Goal: Information Seeking & Learning: Learn about a topic

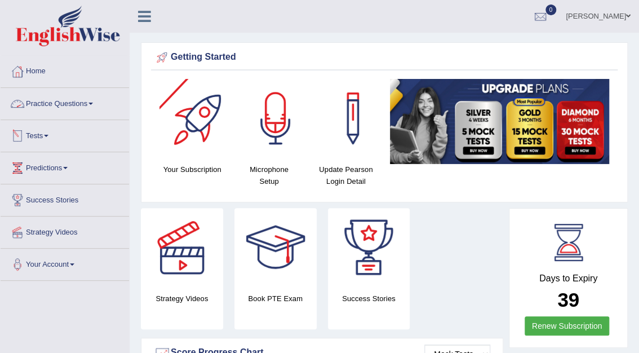
click at [76, 99] on link "Practice Questions" at bounding box center [65, 102] width 129 height 28
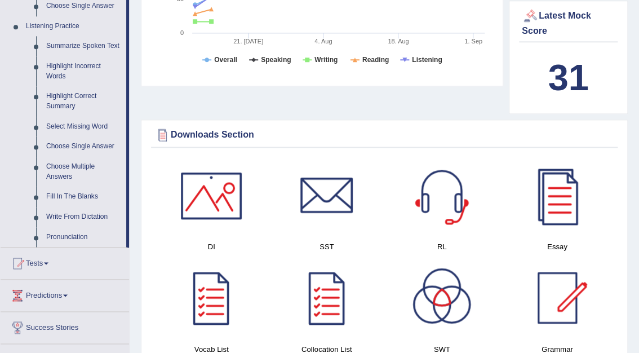
scroll to position [472, 0]
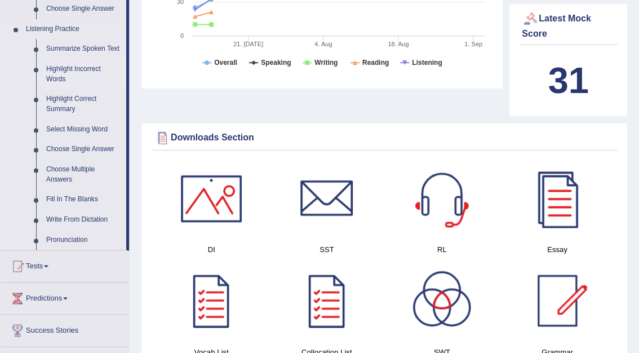
click at [59, 64] on link "Highlight Incorrect Words" at bounding box center [83, 74] width 85 height 30
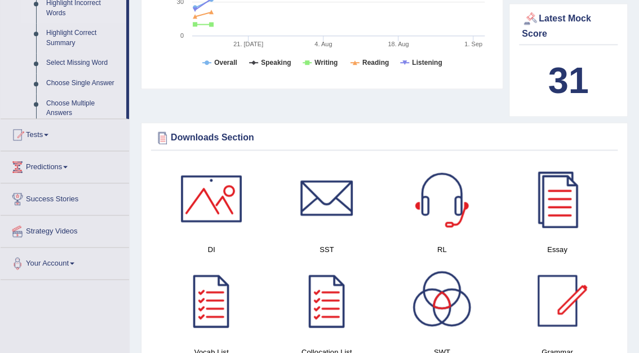
scroll to position [205, 0]
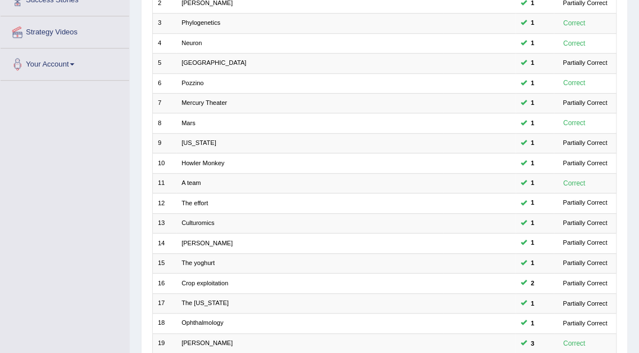
scroll to position [296, 0]
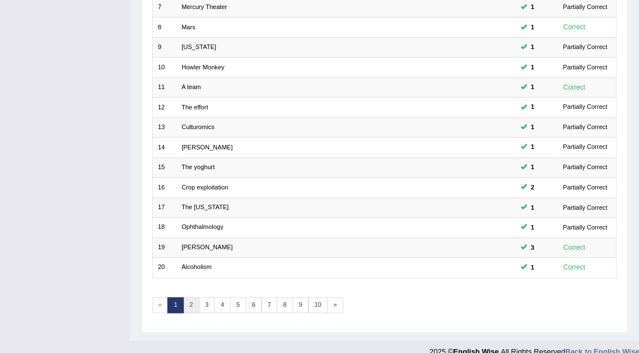
click at [192, 297] on link "2" at bounding box center [191, 305] width 16 height 16
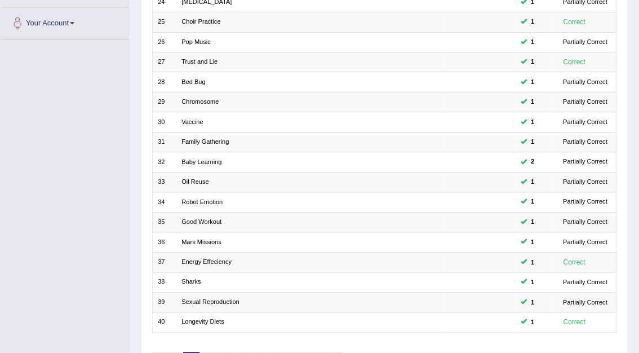
scroll to position [296, 0]
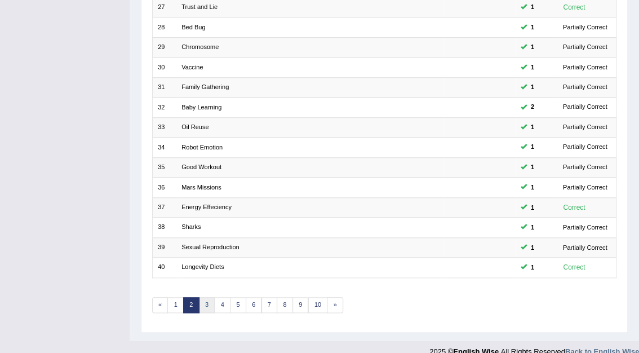
click at [209, 297] on link "3" at bounding box center [207, 305] width 16 height 16
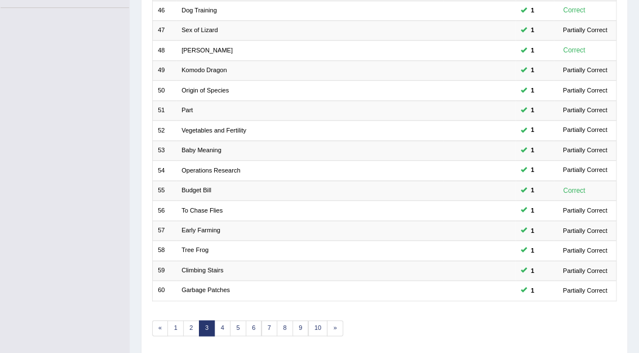
scroll to position [269, 0]
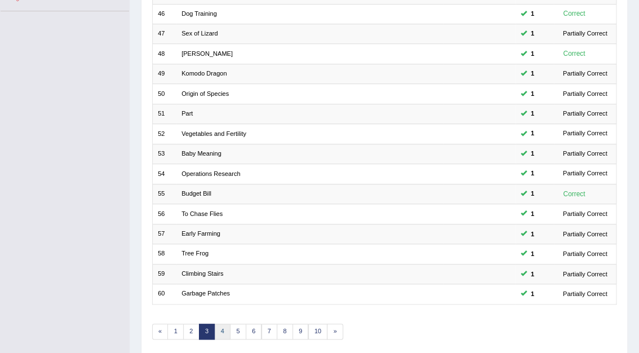
click at [221, 324] on link "4" at bounding box center [222, 332] width 16 height 16
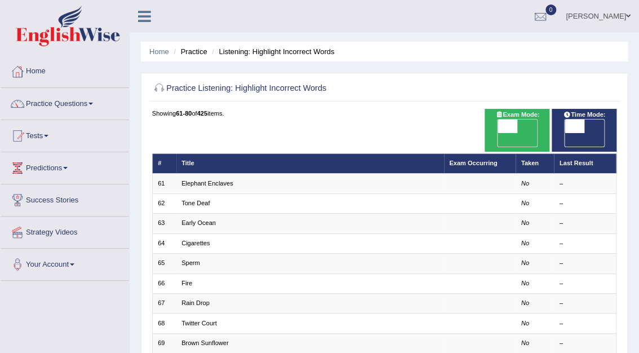
click at [83, 100] on link "Practice Questions" at bounding box center [65, 102] width 129 height 28
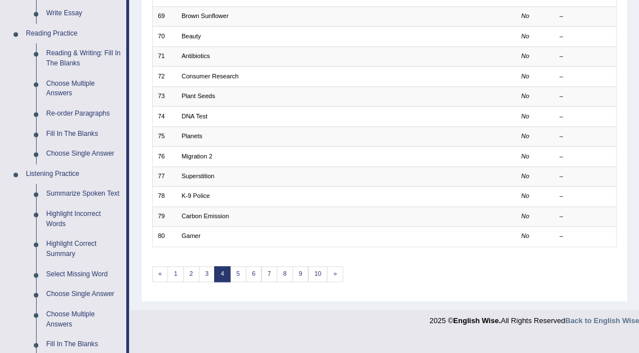
scroll to position [328, 0]
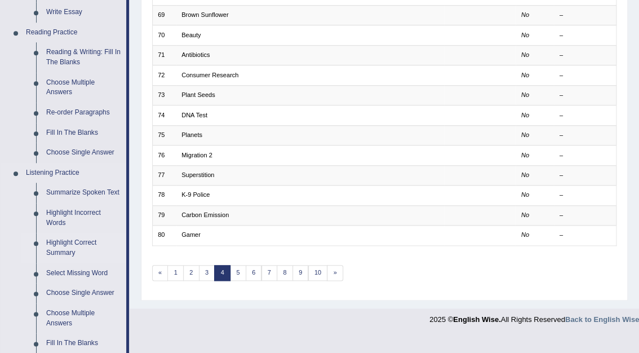
click at [72, 239] on link "Highlight Correct Summary" at bounding box center [83, 248] width 85 height 30
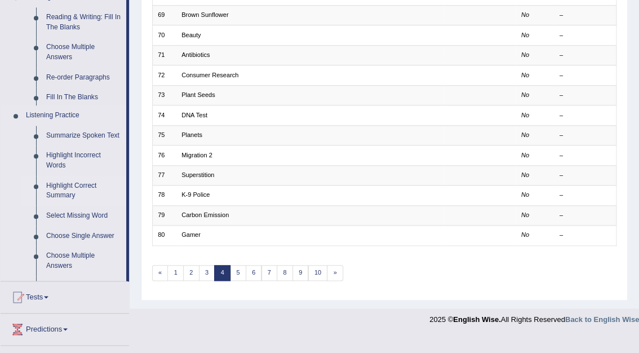
scroll to position [264, 0]
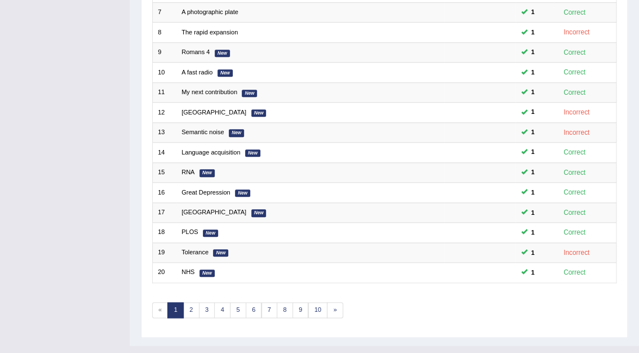
scroll to position [287, 0]
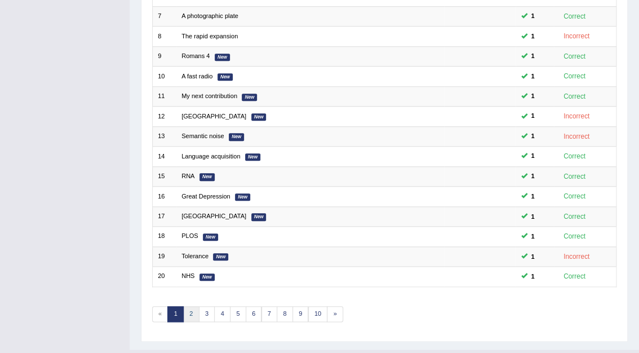
click at [193, 306] on link "2" at bounding box center [191, 314] width 16 height 16
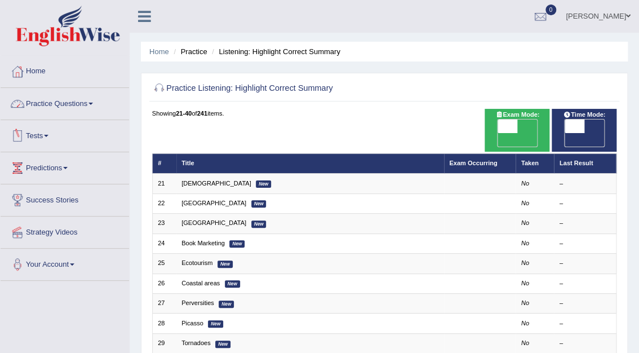
click at [67, 101] on link "Practice Questions" at bounding box center [65, 102] width 129 height 28
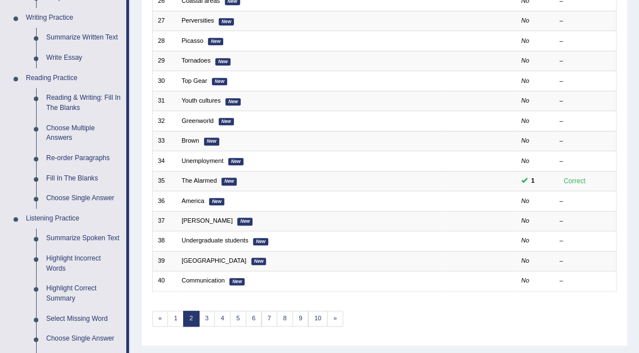
scroll to position [285, 0]
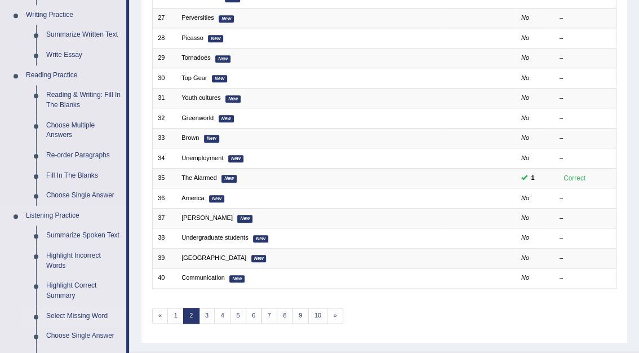
click at [64, 316] on link "Select Missing Word" at bounding box center [83, 316] width 85 height 20
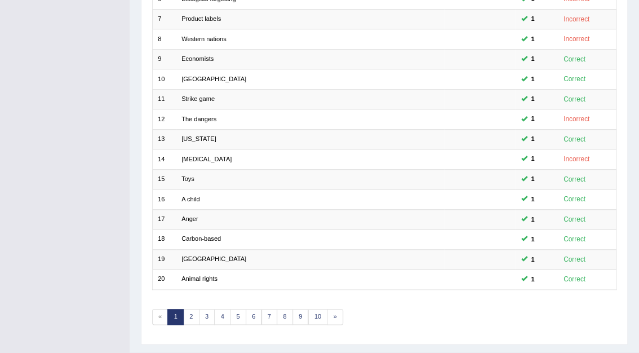
scroll to position [296, 0]
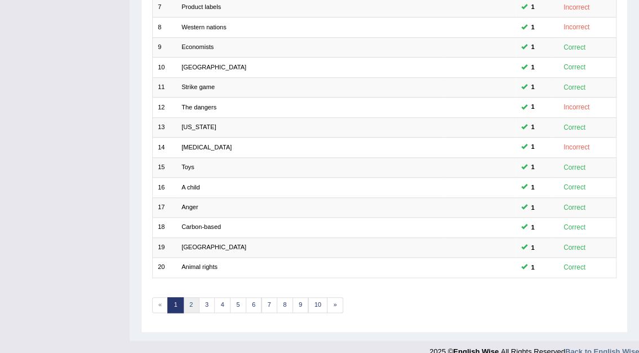
click at [192, 297] on link "2" at bounding box center [191, 305] width 16 height 16
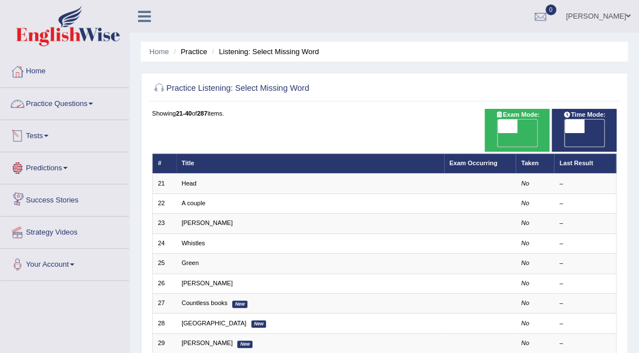
click at [53, 104] on link "Practice Questions" at bounding box center [65, 102] width 129 height 28
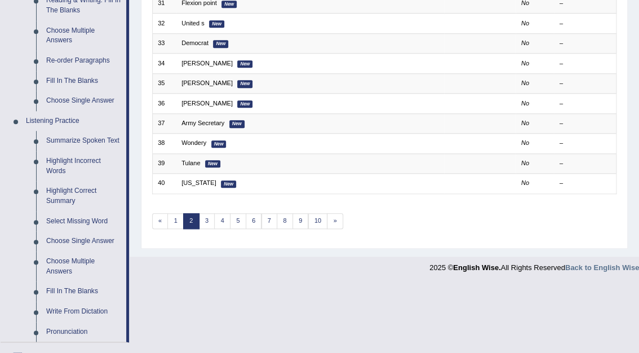
scroll to position [381, 0]
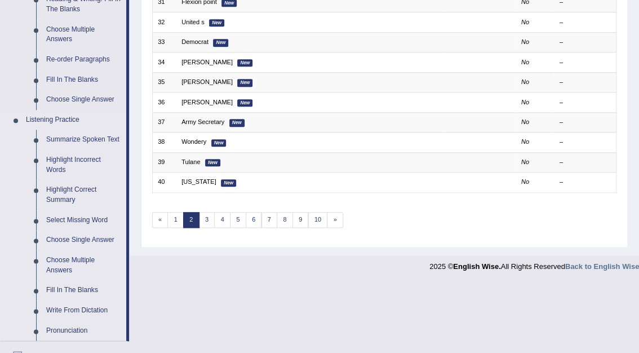
click at [80, 239] on link "Choose Single Answer" at bounding box center [83, 240] width 85 height 20
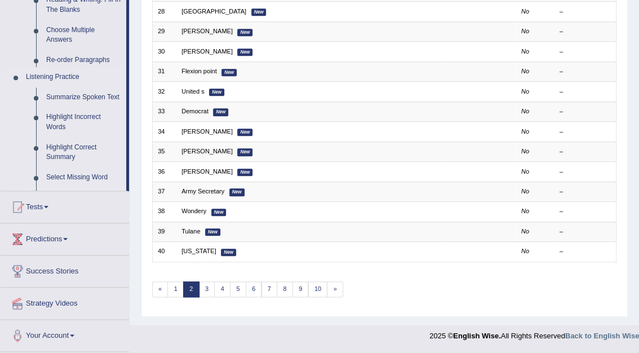
scroll to position [296, 0]
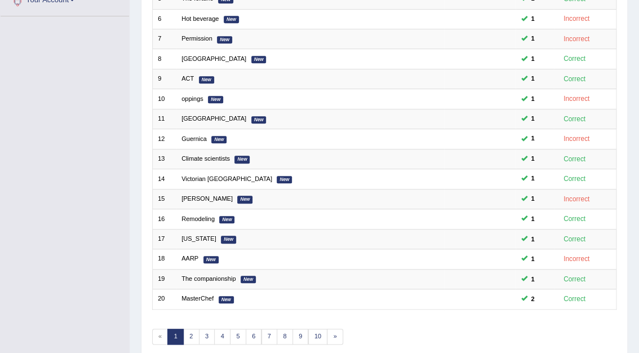
scroll to position [296, 0]
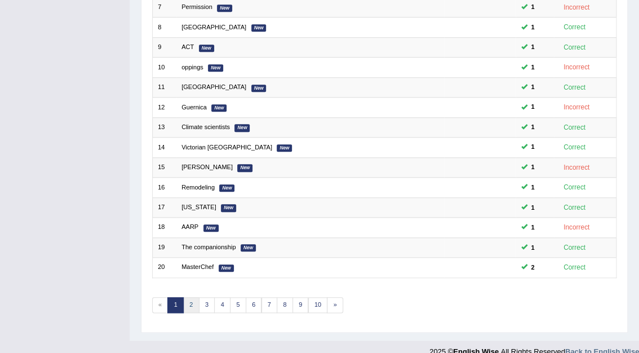
click at [193, 297] on link "2" at bounding box center [191, 305] width 16 height 16
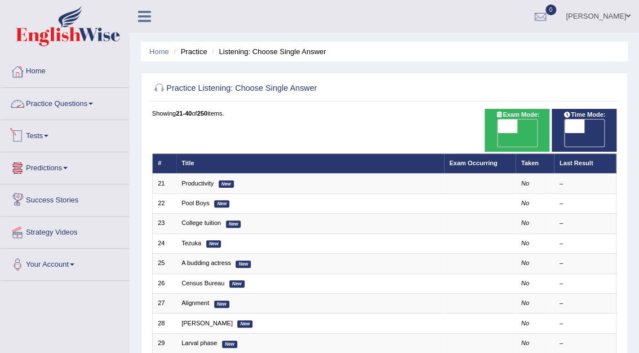
click at [63, 103] on link "Practice Questions" at bounding box center [65, 102] width 129 height 28
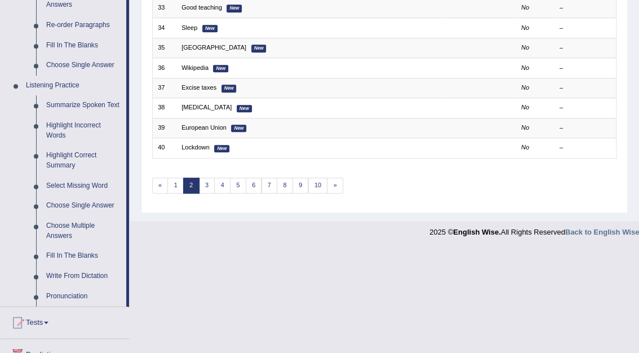
scroll to position [435, 0]
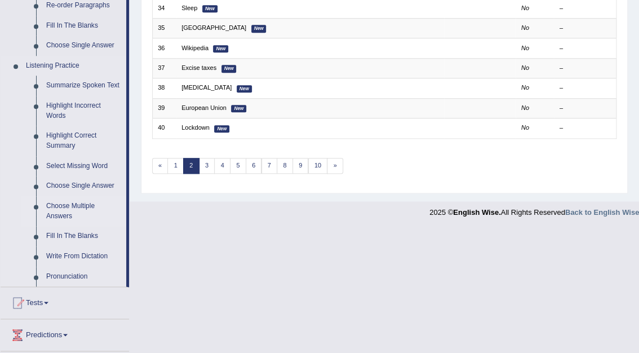
click at [77, 206] on link "Choose Multiple Answers" at bounding box center [83, 211] width 85 height 30
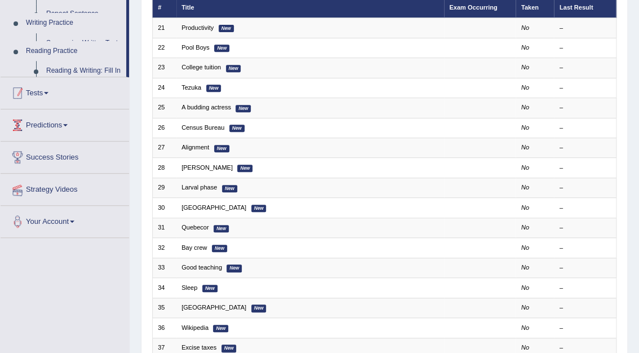
scroll to position [140, 0]
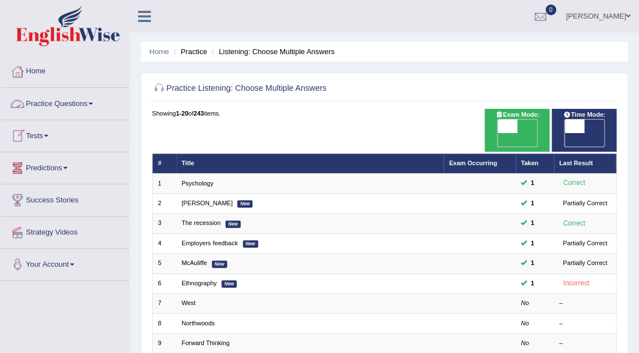
click at [59, 104] on link "Practice Questions" at bounding box center [65, 102] width 129 height 28
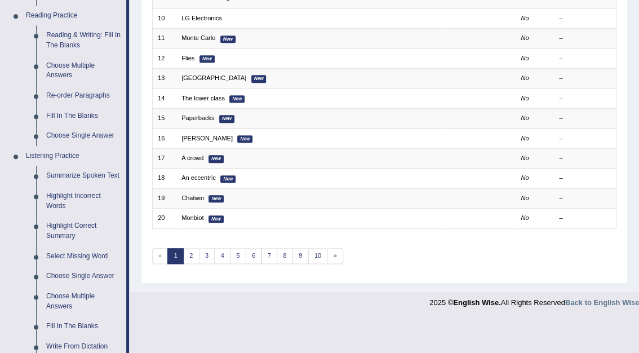
scroll to position [346, 0]
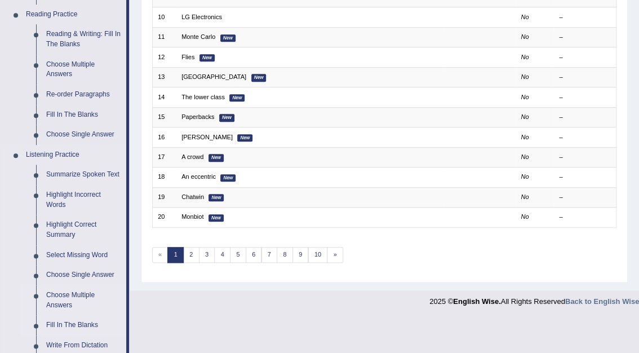
click at [70, 325] on link "Fill In The Blanks" at bounding box center [83, 325] width 85 height 20
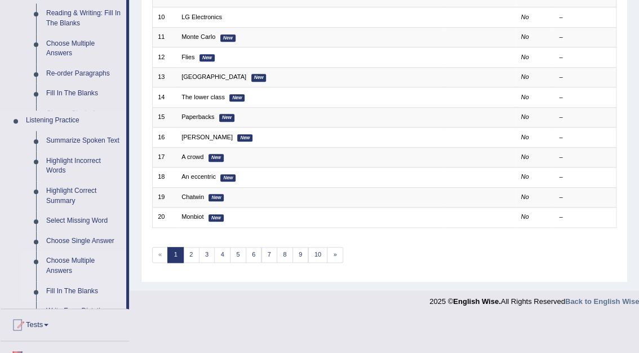
scroll to position [296, 0]
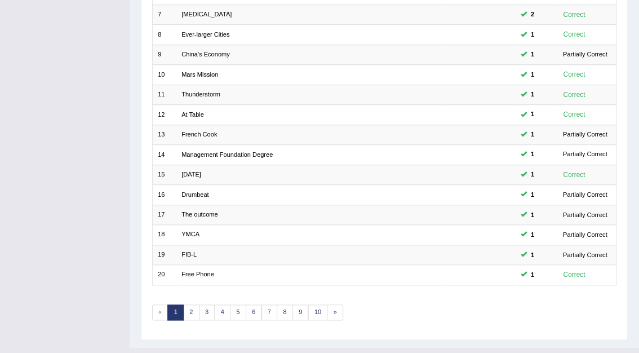
scroll to position [291, 0]
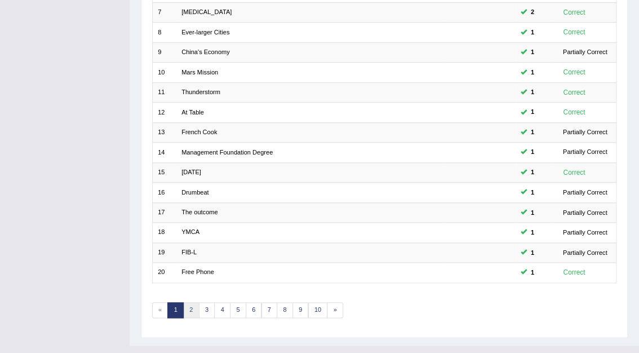
click at [194, 302] on link "2" at bounding box center [191, 310] width 16 height 16
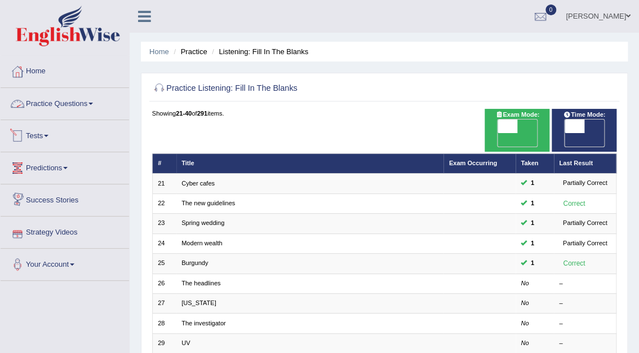
click at [79, 99] on link "Practice Questions" at bounding box center [65, 102] width 129 height 28
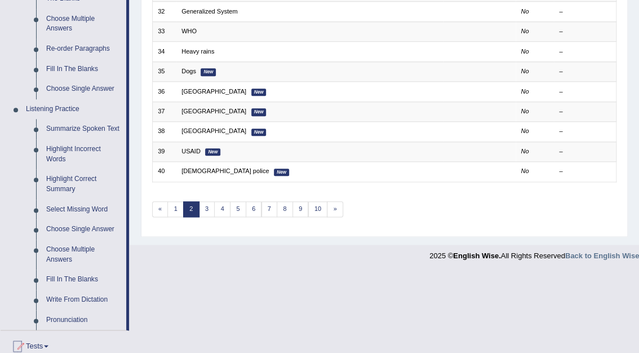
scroll to position [409, 0]
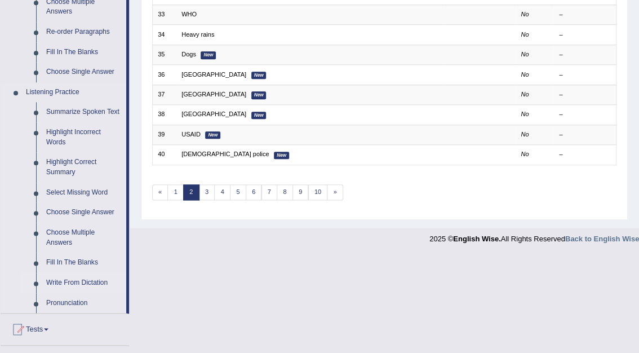
click at [92, 284] on link "Write From Dictation" at bounding box center [83, 283] width 85 height 20
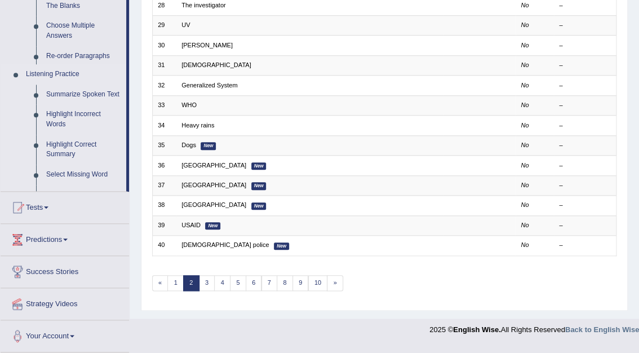
scroll to position [296, 0]
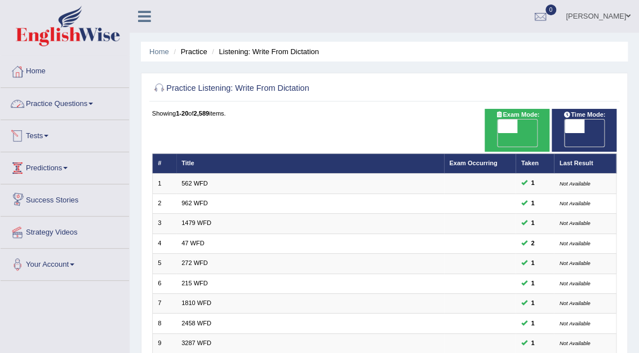
click at [53, 104] on link "Practice Questions" at bounding box center [65, 102] width 129 height 28
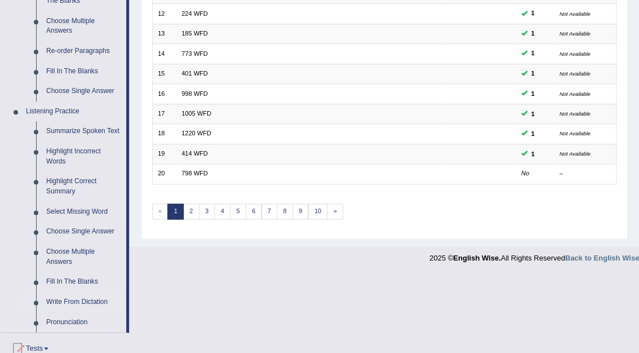
scroll to position [380, 0]
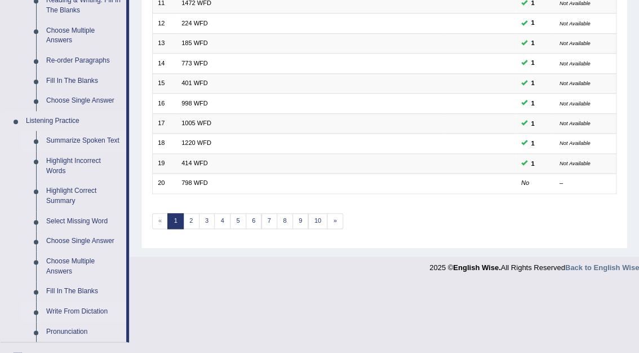
click at [90, 139] on link "Summarize Spoken Text" at bounding box center [83, 141] width 85 height 20
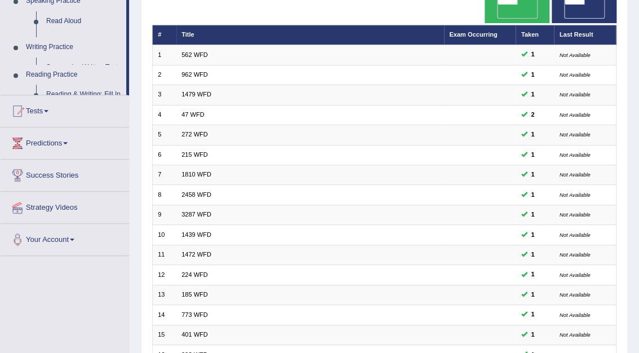
scroll to position [169, 0]
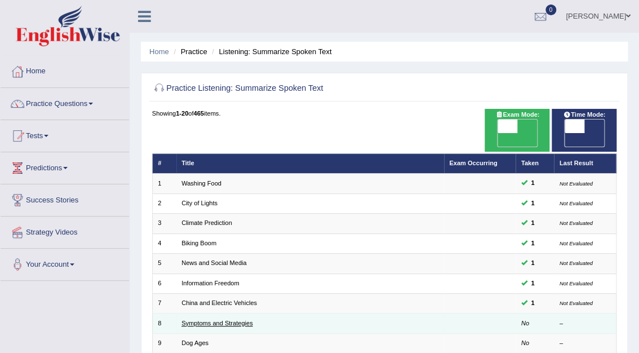
click at [207, 320] on link "Symptoms and Strategies" at bounding box center [217, 323] width 71 height 7
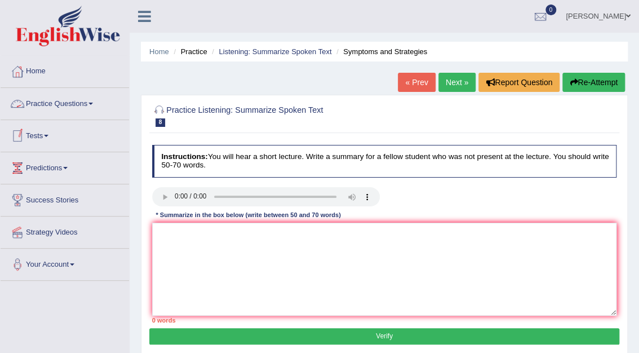
click at [60, 103] on link "Practice Questions" at bounding box center [65, 102] width 129 height 28
